Goal: Navigation & Orientation: Find specific page/section

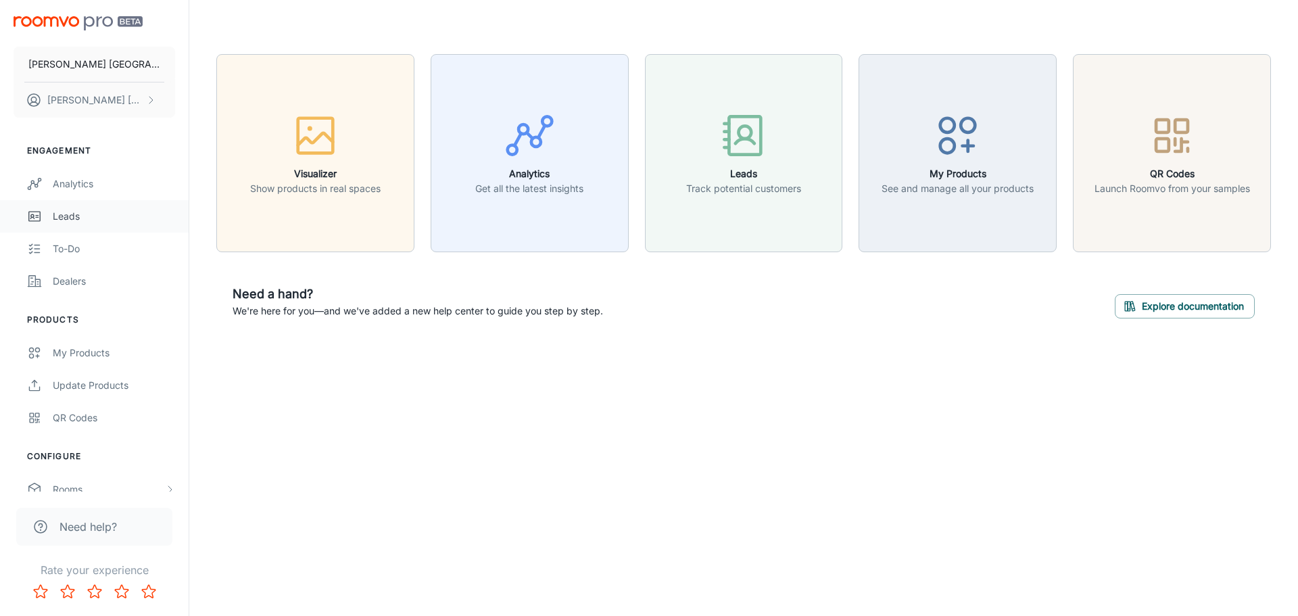
click at [78, 224] on link "Leads" at bounding box center [94, 216] width 189 height 32
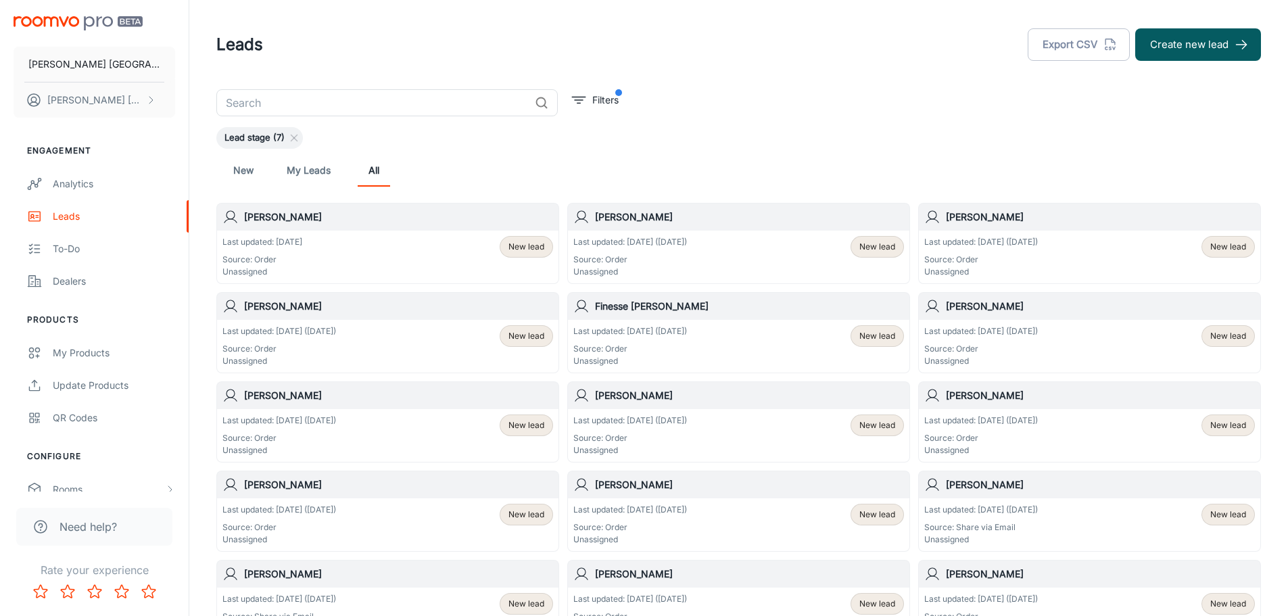
click at [623, 218] on h6 "Hillary Giesbrecht" at bounding box center [749, 217] width 309 height 15
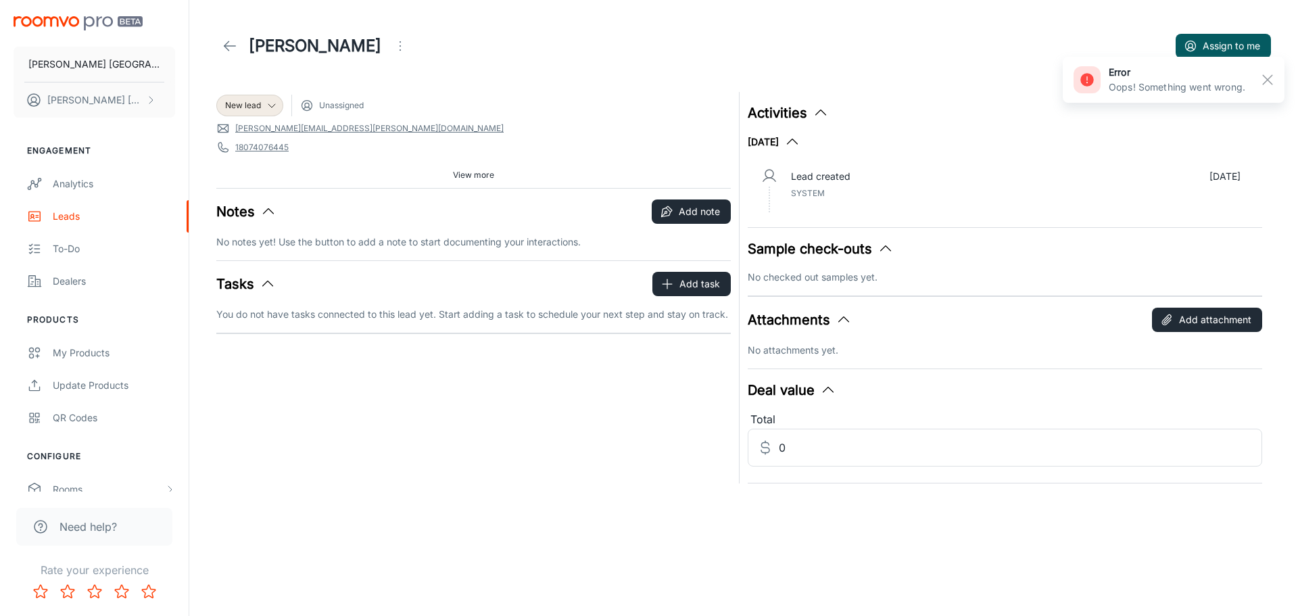
click at [873, 251] on button "Sample check-outs" at bounding box center [821, 249] width 146 height 20
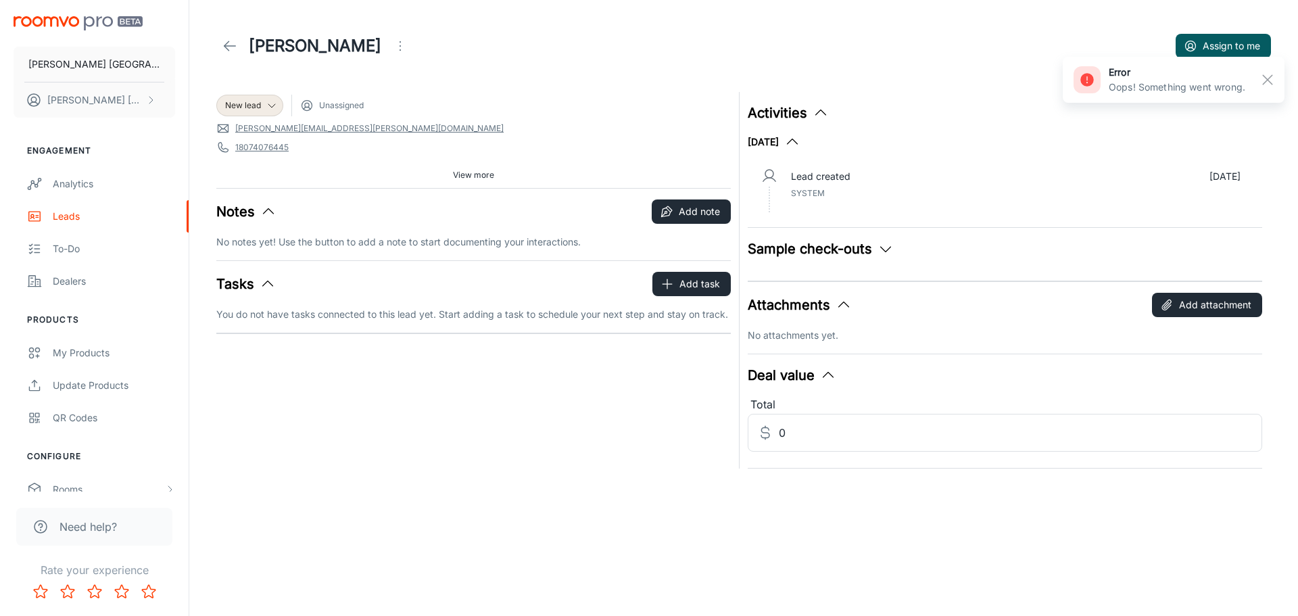
click at [873, 249] on button "Sample check-outs" at bounding box center [821, 249] width 146 height 20
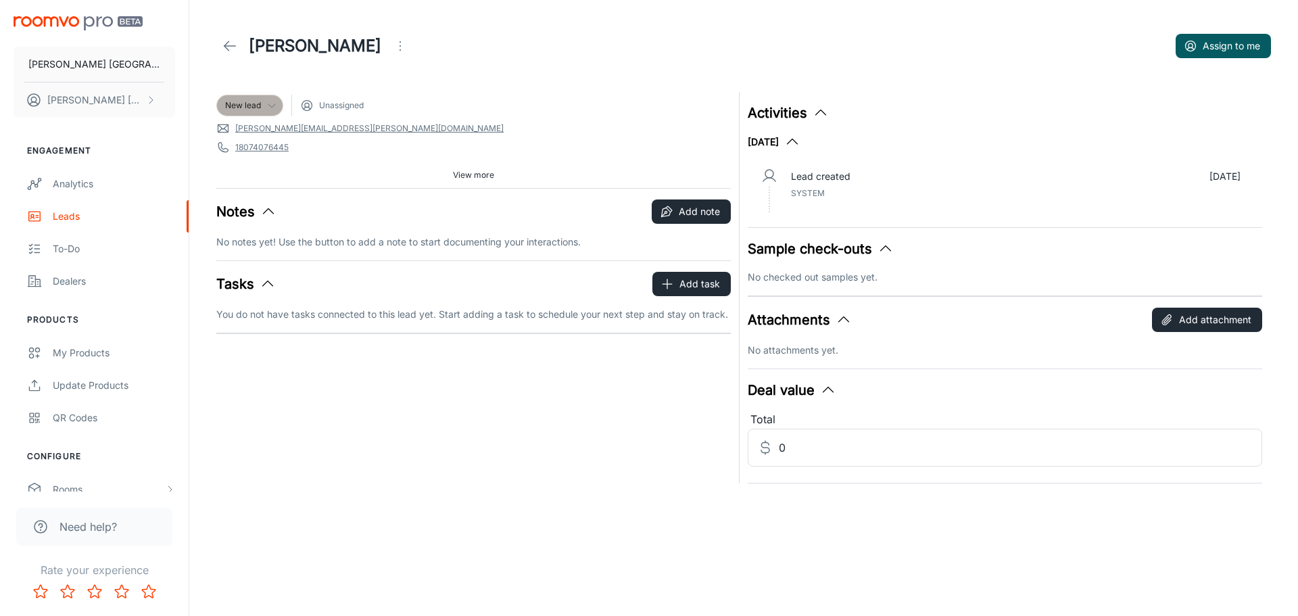
click at [265, 104] on div "New lead" at bounding box center [249, 105] width 49 height 12
click at [265, 104] on div at bounding box center [649, 308] width 1298 height 616
click at [230, 43] on icon at bounding box center [230, 46] width 16 height 16
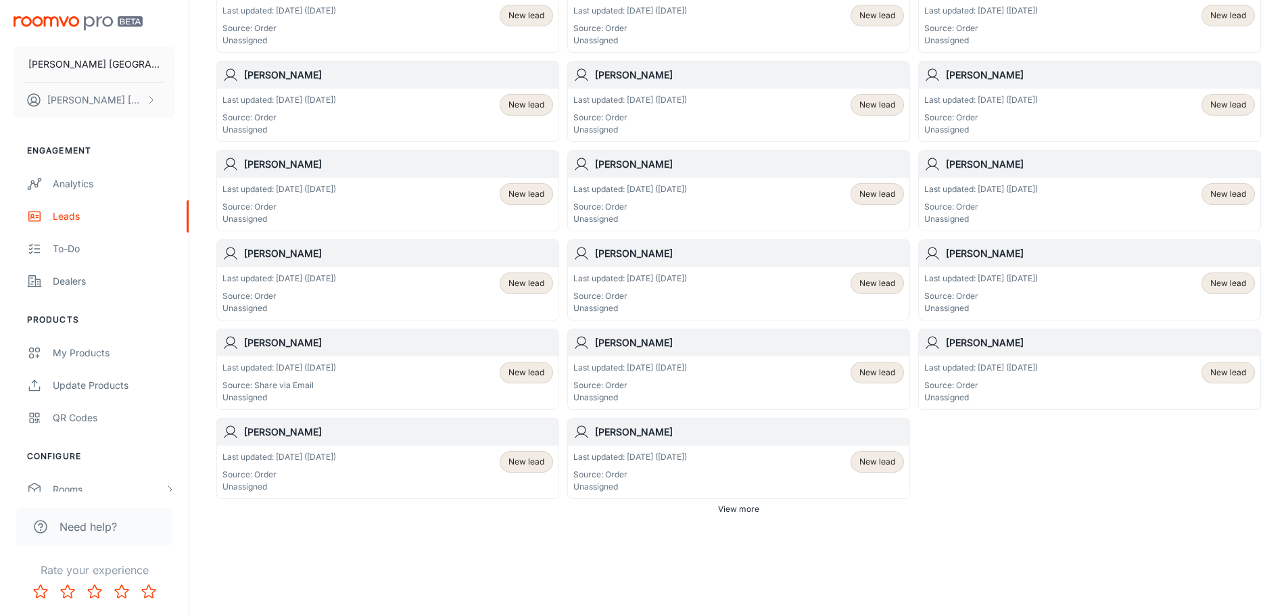
scroll to position [678, 0]
click at [725, 508] on span "View more" at bounding box center [738, 508] width 41 height 12
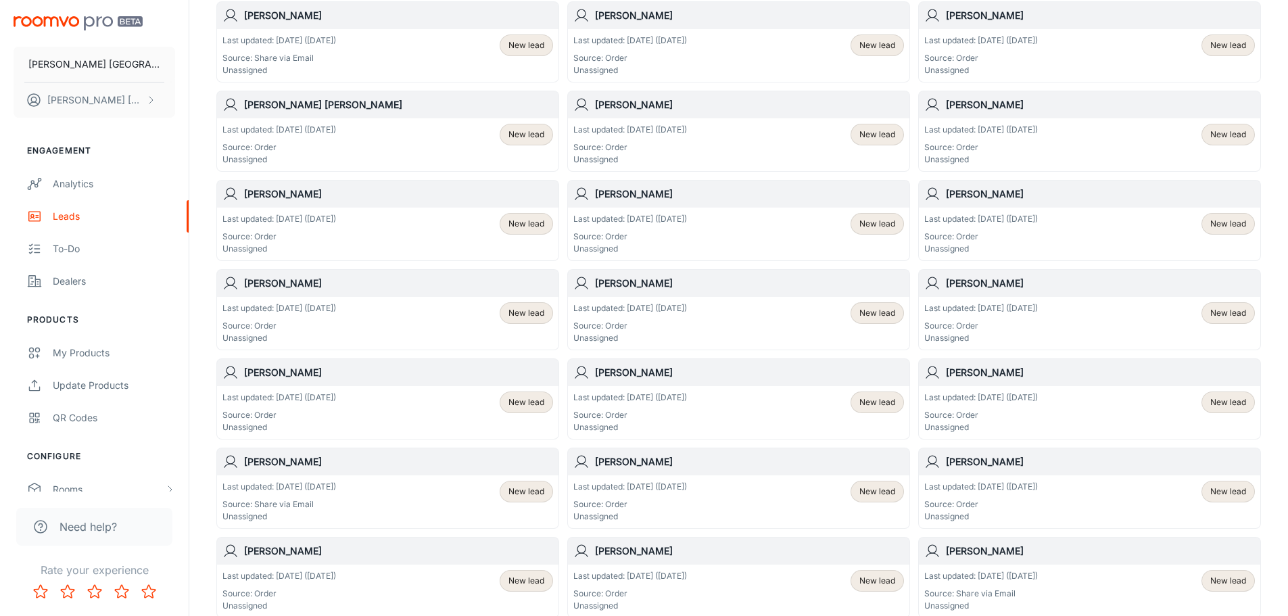
scroll to position [408, 0]
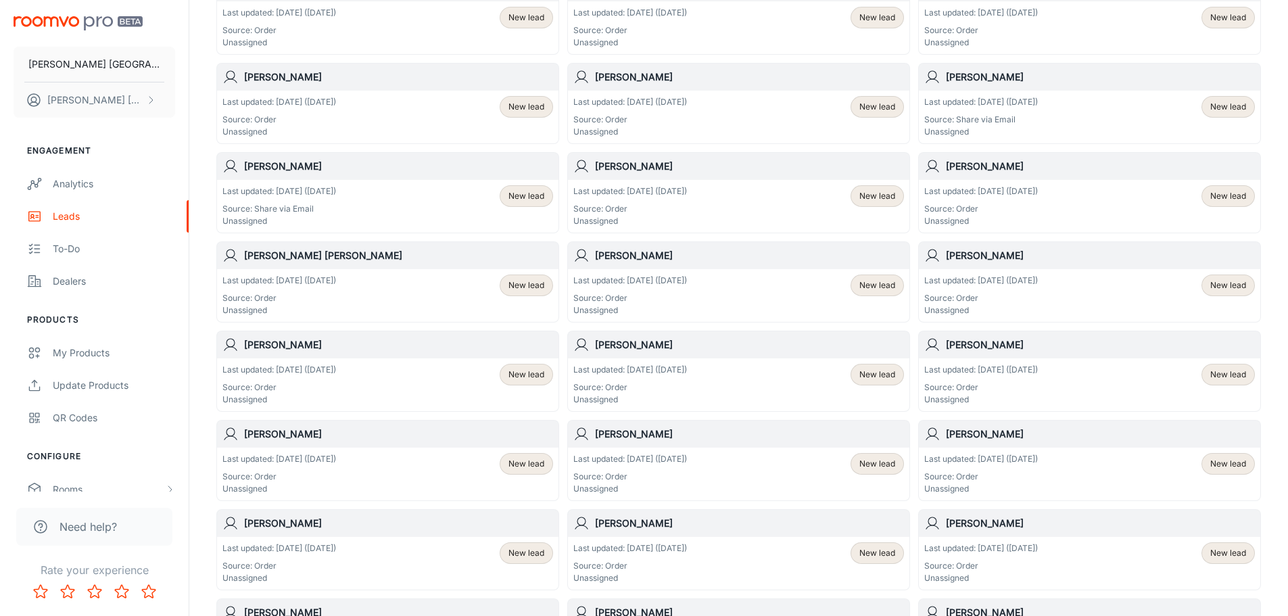
click at [646, 260] on h6 "Pierre AbiNader" at bounding box center [749, 255] width 309 height 15
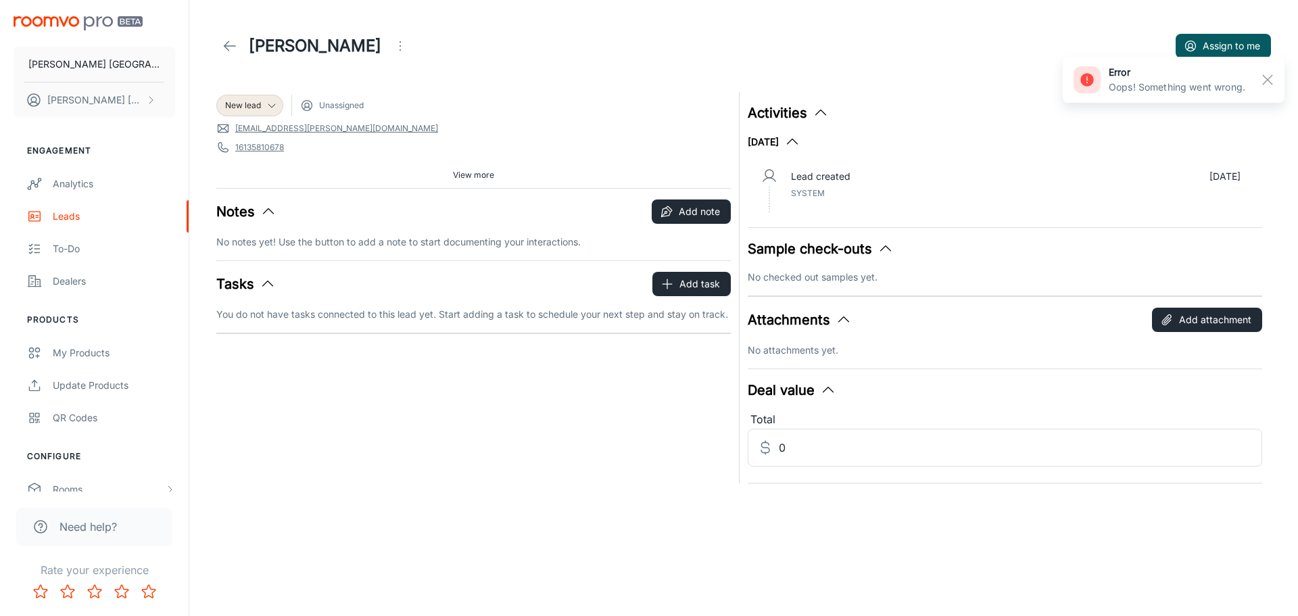
click at [879, 249] on icon "button" at bounding box center [885, 249] width 16 height 16
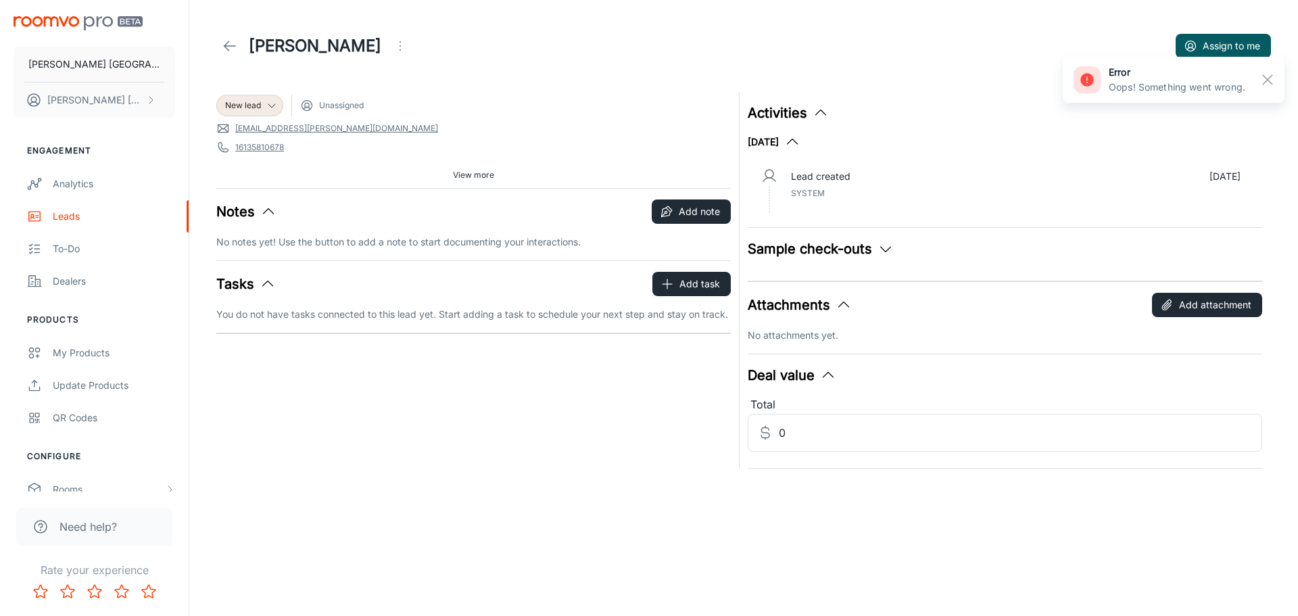
click at [878, 249] on icon "button" at bounding box center [885, 249] width 16 height 16
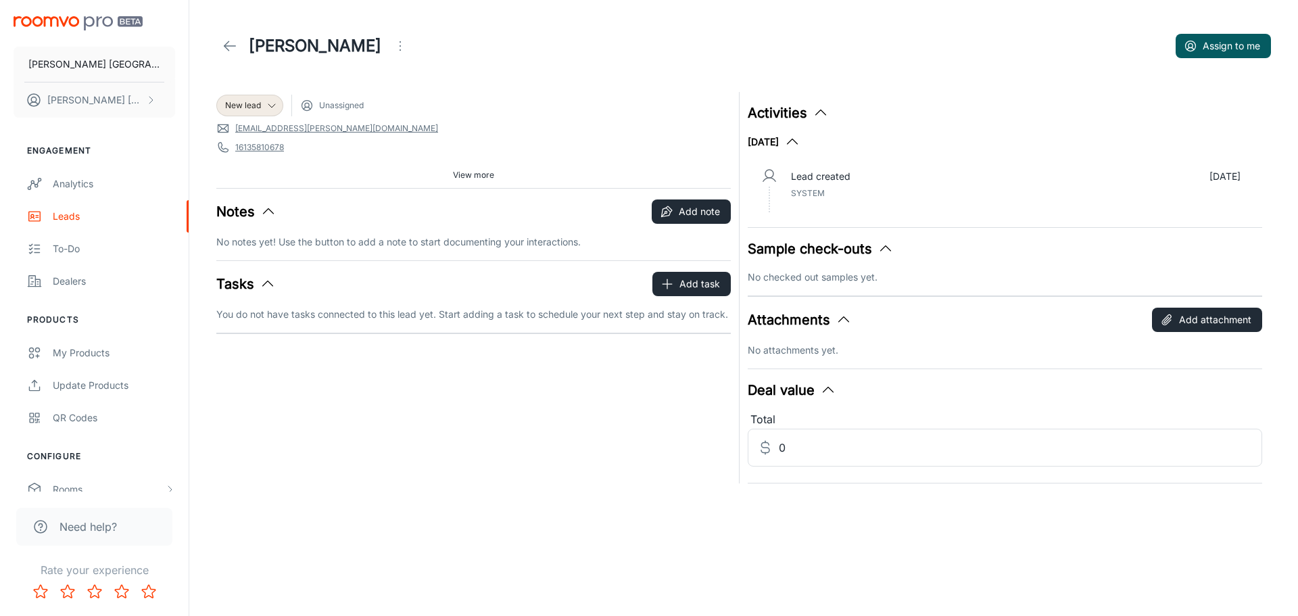
click at [829, 137] on div "Activities September 2025 Lead created Sep 25 System" at bounding box center [1005, 160] width 514 height 114
click at [800, 149] on icon "button" at bounding box center [792, 142] width 16 height 16
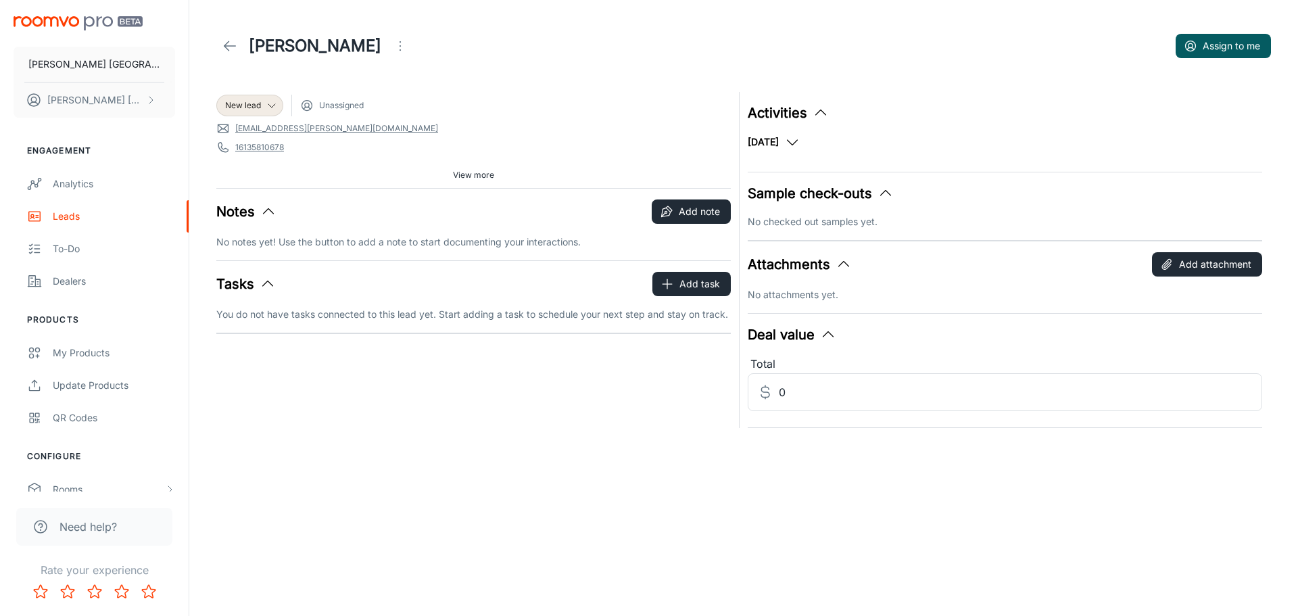
click at [835, 150] on div "September 2025 Lead created Sep 25 System" at bounding box center [1005, 147] width 514 height 27
click at [798, 380] on input "0" at bounding box center [1020, 392] width 483 height 38
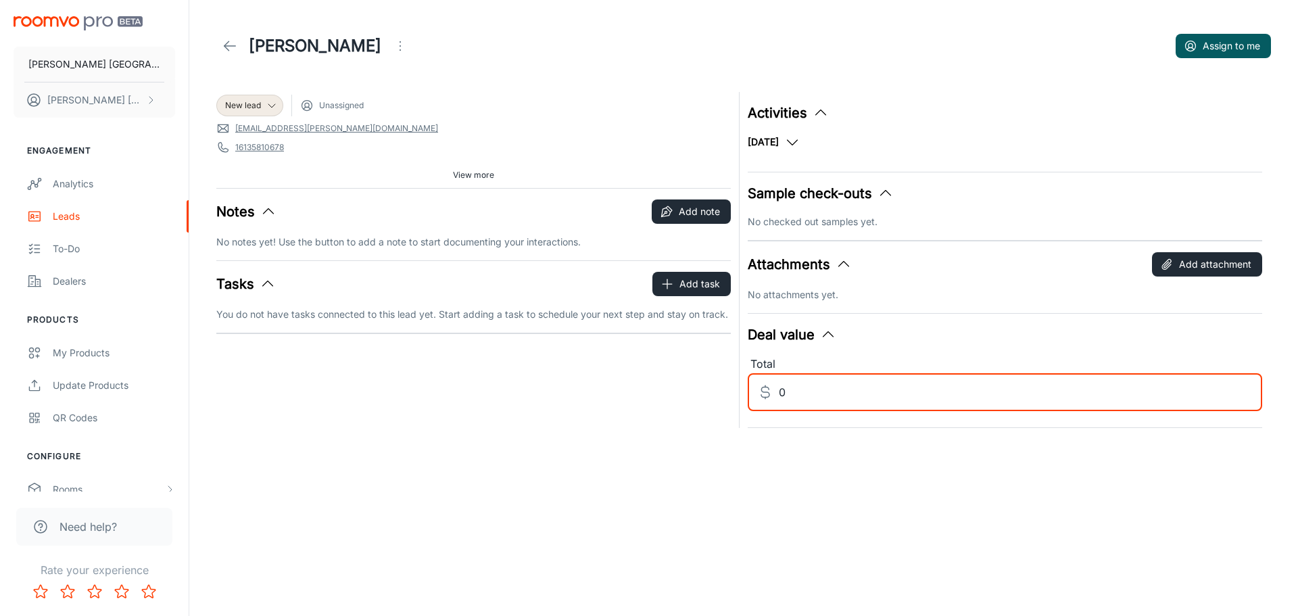
click at [232, 46] on line at bounding box center [229, 46] width 11 height 0
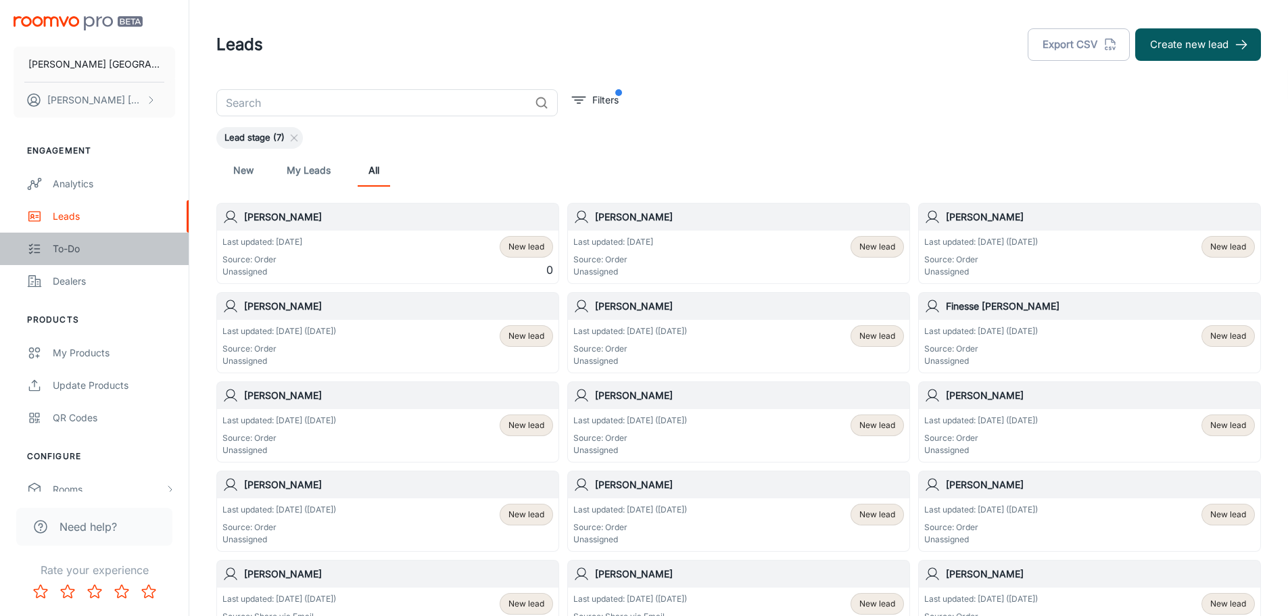
click at [68, 251] on div "To-do" at bounding box center [114, 248] width 122 height 15
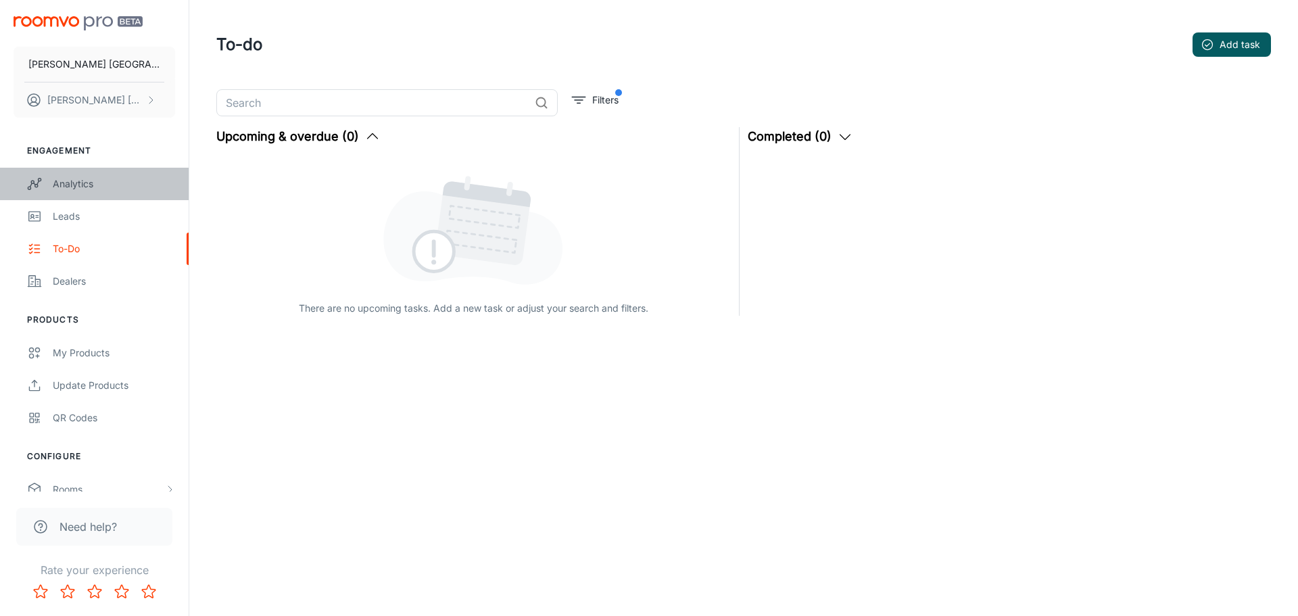
click at [80, 187] on div "Analytics" at bounding box center [114, 183] width 122 height 15
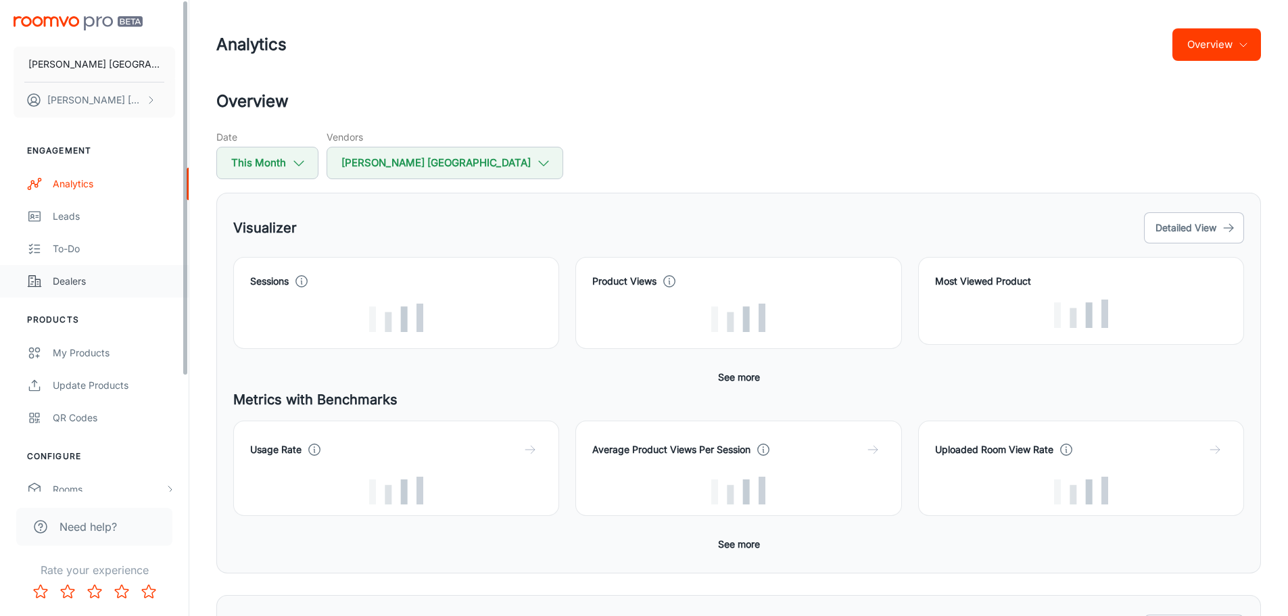
click at [76, 285] on div "Dealers" at bounding box center [114, 281] width 122 height 15
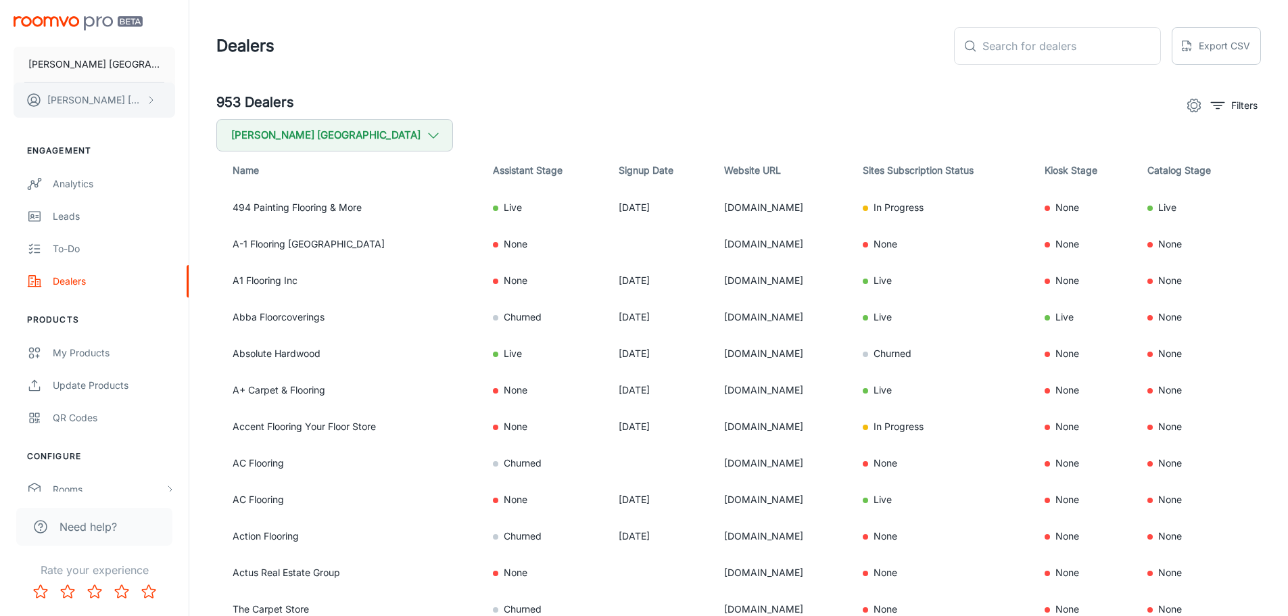
click at [116, 95] on p "Melissa Lavigne" at bounding box center [94, 100] width 95 height 15
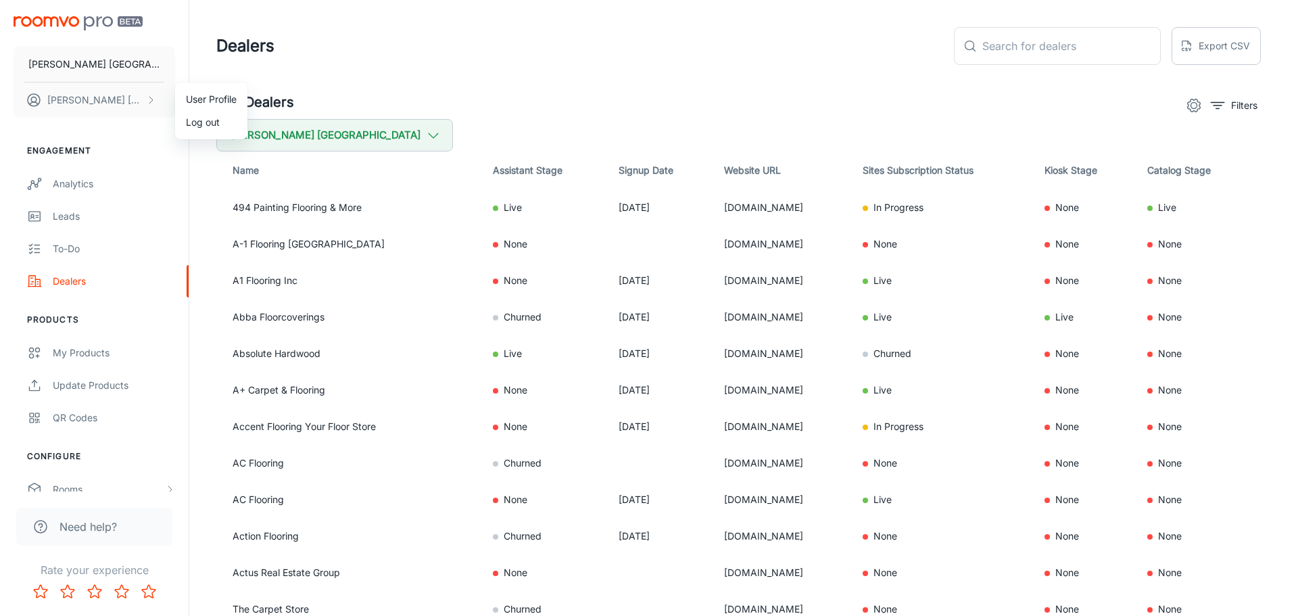
click at [124, 113] on div at bounding box center [649, 308] width 1298 height 616
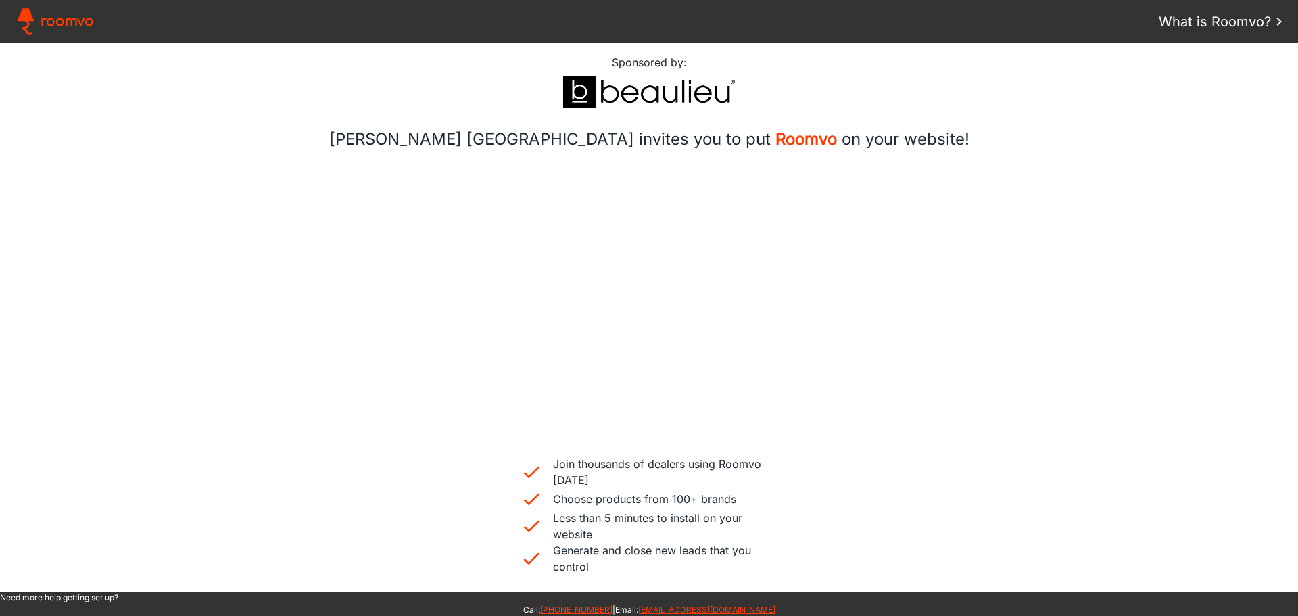
scroll to position [504, 0]
